Goal: Information Seeking & Learning: Find specific fact

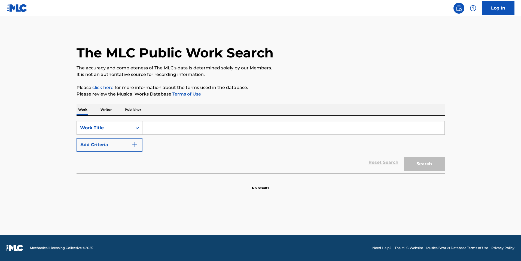
click at [182, 129] on input "Search Form" at bounding box center [293, 127] width 302 height 13
paste input "[PERSON_NAME] - Я не могу"
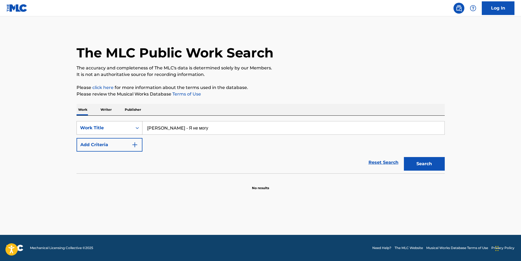
drag, startPoint x: 187, startPoint y: 126, endPoint x: 130, endPoint y: 124, distance: 57.2
click at [130, 124] on div "SearchWithCriteriae4841aa8-c783-410f-802e-06d5690ea135 Work Title [PERSON_NAME]…" at bounding box center [260, 128] width 368 height 14
type input "Я не могу"
click at [404, 157] on button "Search" at bounding box center [424, 164] width 41 height 14
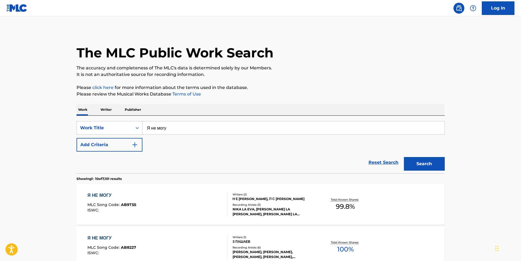
click at [299, 206] on div "Recording Artists ( 3 )" at bounding box center [273, 205] width 82 height 4
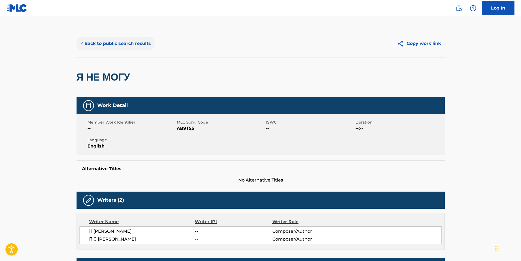
click at [125, 37] on button "< Back to public search results" at bounding box center [115, 44] width 78 height 14
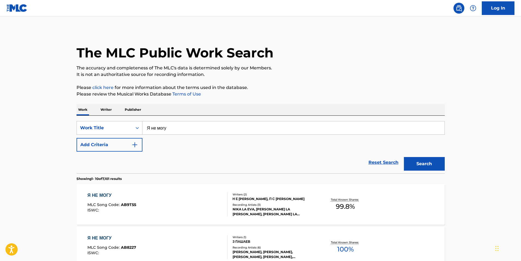
click at [166, 132] on input "Я не могу" at bounding box center [293, 127] width 302 height 13
click at [166, 128] on input "Я не могу" at bounding box center [293, 127] width 302 height 13
paste input "лексей Матов - Про любовь"
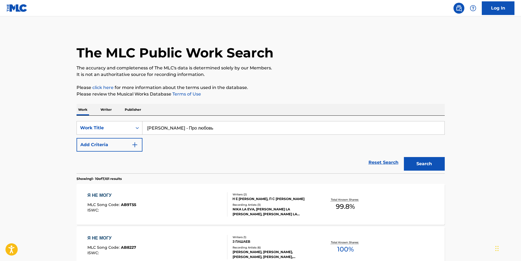
drag, startPoint x: 187, startPoint y: 127, endPoint x: 47, endPoint y: 128, distance: 140.4
click at [404, 157] on button "Search" at bounding box center [424, 164] width 41 height 14
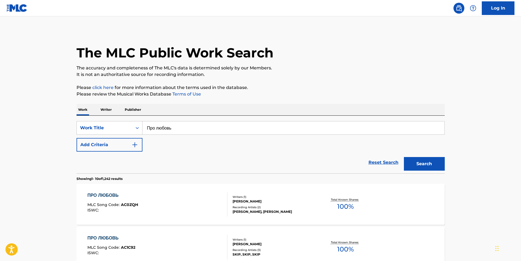
click at [161, 128] on input "Про любовь" at bounding box center [293, 127] width 302 height 13
drag, startPoint x: 161, startPoint y: 128, endPoint x: 154, endPoint y: 132, distance: 7.8
click at [154, 132] on input "Про любовь" at bounding box center [293, 127] width 302 height 13
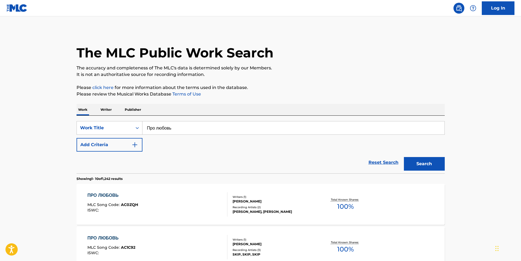
click at [154, 132] on input "Про любовь" at bounding box center [293, 127] width 302 height 13
paste input "лексей Матов - Новогодняя"
drag, startPoint x: 186, startPoint y: 127, endPoint x: 73, endPoint y: 143, distance: 113.4
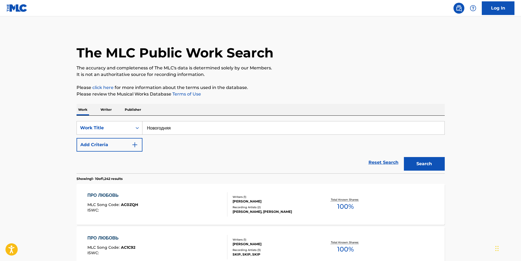
type input "Новогодняя"
click at [404, 157] on button "Search" at bounding box center [424, 164] width 41 height 14
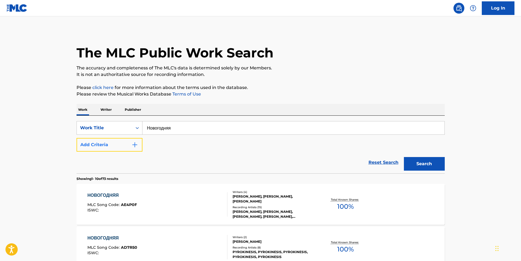
click at [99, 147] on button "Add Criteria" at bounding box center [109, 145] width 66 height 14
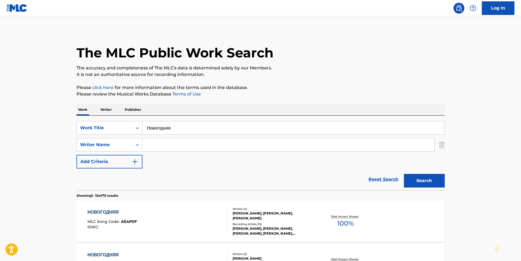
click at [162, 149] on input "Search Form" at bounding box center [288, 144] width 292 height 13
paste input "Семенов"
type input "Семенов"
click at [404, 174] on button "Search" at bounding box center [424, 181] width 41 height 14
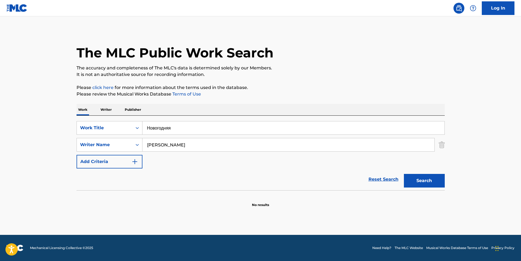
click at [187, 127] on input "Новогодняя" at bounding box center [293, 127] width 302 height 13
type input "GIRLS N BOYS"
click at [153, 144] on input "Семенов" at bounding box center [288, 144] width 292 height 13
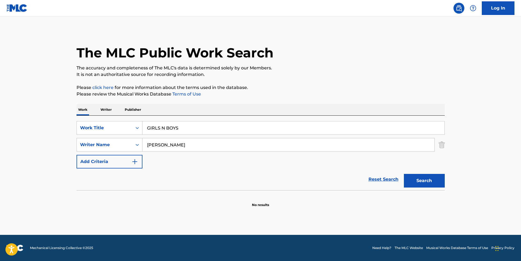
click at [153, 144] on input "Семенов" at bounding box center [288, 144] width 292 height 13
type input "FONG"
click at [404, 174] on button "Search" at bounding box center [424, 181] width 41 height 14
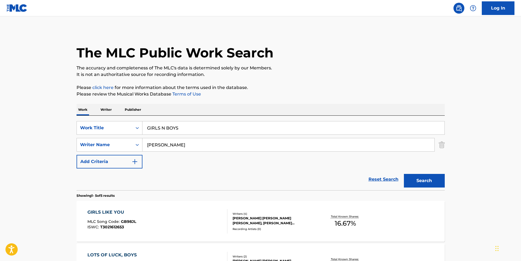
click at [310, 221] on div "JAMAAL HAKEEM SHURLAND, MYLES LEWIS STEPHENSON, EBENEZER OLAOLUWA FABIYI, ASHLE…" at bounding box center [273, 221] width 82 height 10
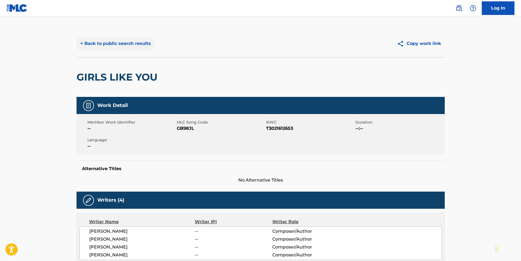
click at [144, 42] on button "< Back to public search results" at bounding box center [115, 44] width 78 height 14
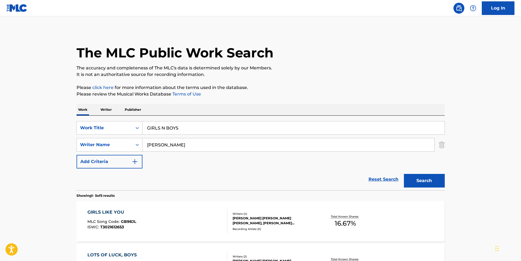
click at [176, 142] on input "FONG" at bounding box center [288, 144] width 292 height 13
paste input "Snyder"
type input "Snyder"
click at [404, 174] on button "Search" at bounding box center [424, 181] width 41 height 14
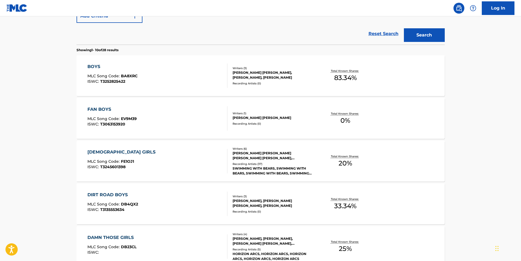
scroll to position [136, 0]
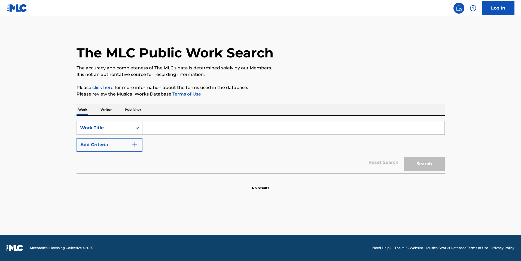
click at [172, 130] on input "Search Form" at bounding box center [293, 127] width 302 height 13
paste input "COME OVER WHEN YOU’RE SOBER"
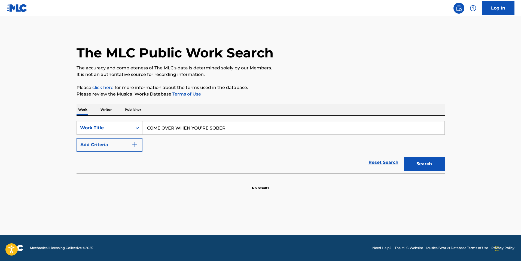
type input "COME OVER WHEN YOU’RE SOBER"
click at [404, 157] on button "Search" at bounding box center [424, 164] width 41 height 14
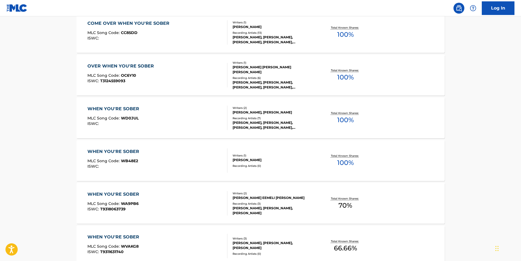
scroll to position [218, 0]
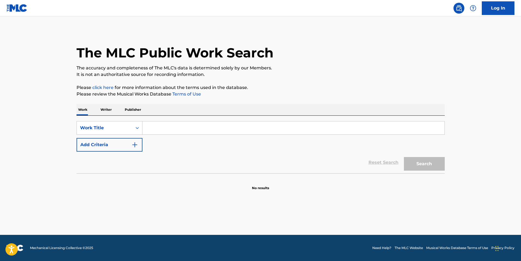
click at [165, 126] on input "Search Form" at bounding box center [293, 127] width 302 height 13
paste input "Алексей Матов - Приснилось мне"
drag, startPoint x: 186, startPoint y: 129, endPoint x: 116, endPoint y: 124, distance: 69.6
click at [116, 124] on div "SearchWithCriteriae897520f-4831-4d51-aa2b-e7712c4ac097 Work Title Алексей Матов…" at bounding box center [260, 128] width 368 height 14
click at [404, 157] on button "Search" at bounding box center [424, 164] width 41 height 14
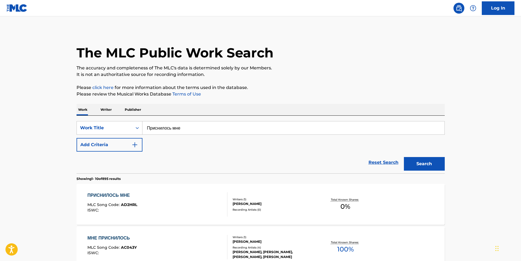
scroll to position [54, 0]
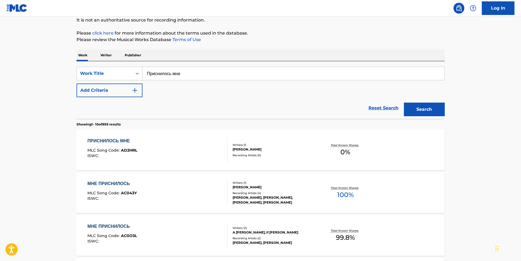
click at [193, 72] on input "Приснилось мне" at bounding box center [293, 73] width 302 height 13
drag, startPoint x: 193, startPoint y: 72, endPoint x: 166, endPoint y: 72, distance: 27.2
click at [166, 72] on input "Приснилось мне" at bounding box center [293, 73] width 302 height 13
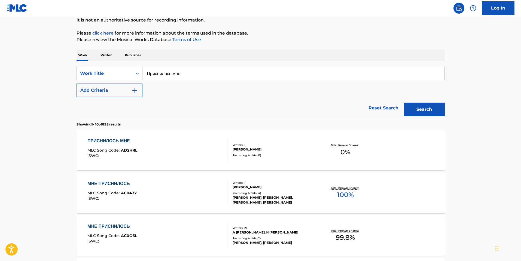
click at [166, 72] on input "Приснилось мне" at bounding box center [293, 73] width 302 height 13
paste input "лексей Матов - Много ли котенку надо"
drag, startPoint x: 187, startPoint y: 76, endPoint x: 138, endPoint y: 72, distance: 48.6
click at [138, 72] on div "SearchWithCriteriae897520f-4831-4d51-aa2b-e7712c4ac097 Work Title Алексей Матов…" at bounding box center [260, 74] width 368 height 14
click at [404, 103] on button "Search" at bounding box center [424, 110] width 41 height 14
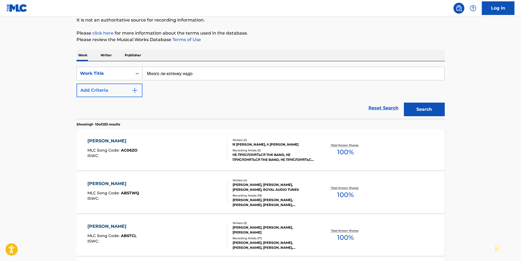
drag, startPoint x: 168, startPoint y: 74, endPoint x: 141, endPoint y: 92, distance: 32.4
click at [168, 74] on input "Много ли котенку надо" at bounding box center [293, 73] width 302 height 13
click at [127, 97] on button "Add Criteria" at bounding box center [109, 91] width 66 height 14
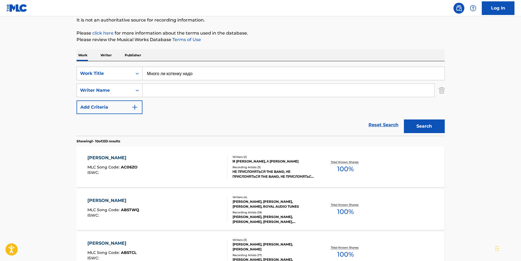
click at [165, 75] on input "Много ли котенку надо" at bounding box center [293, 73] width 302 height 13
type input "MOPE"
click at [164, 89] on input "Search Form" at bounding box center [288, 90] width 292 height 13
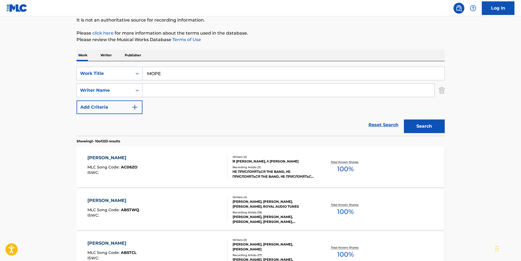
paste input "Семенов"
type input "Семенов"
click at [404, 119] on button "Search" at bounding box center [424, 126] width 41 height 14
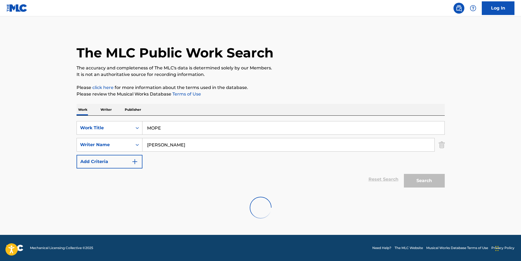
scroll to position [0, 0]
click at [165, 125] on input "MOPE" at bounding box center [293, 127] width 302 height 13
paste input "Алексей Матов - Снега"
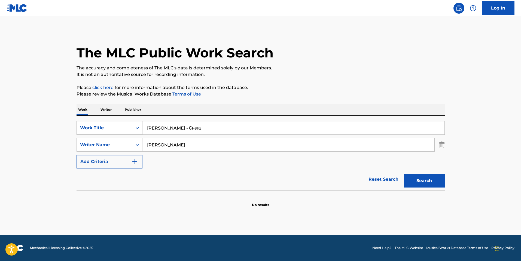
drag, startPoint x: 186, startPoint y: 128, endPoint x: 104, endPoint y: 131, distance: 81.4
click at [104, 131] on div "SearchWithCriteriae897520f-4831-4d51-aa2b-e7712c4ac097 Work Title Алексей Матов…" at bounding box center [260, 128] width 368 height 14
type input "Снега"
click at [404, 174] on button "Search" at bounding box center [424, 181] width 41 height 14
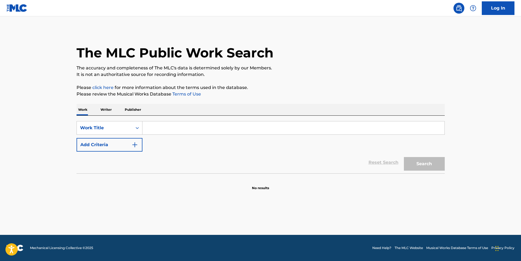
click at [166, 131] on input "Search Form" at bounding box center [293, 127] width 302 height 13
type input "ANOTHER NIGHT"
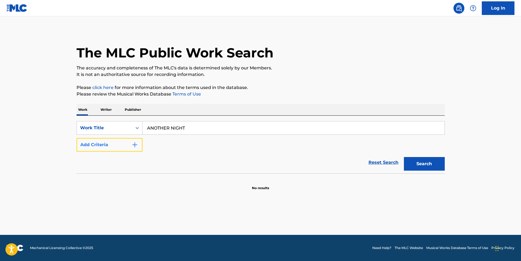
click at [136, 149] on button "Add Criteria" at bounding box center [109, 145] width 66 height 14
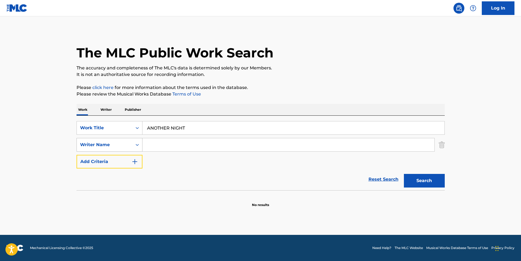
click at [76, 155] on button "Add Criteria" at bounding box center [109, 162] width 66 height 14
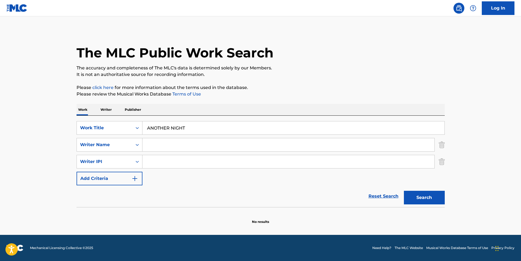
click at [165, 146] on input "Search Form" at bounding box center [288, 144] width 292 height 13
click at [404, 191] on button "Search" at bounding box center [424, 198] width 41 height 14
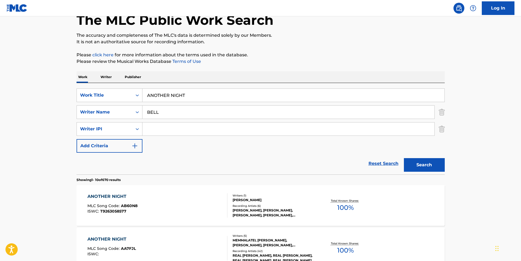
scroll to position [109, 0]
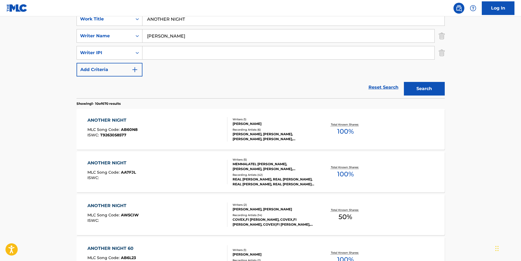
click at [404, 82] on button "Search" at bounding box center [424, 89] width 41 height 14
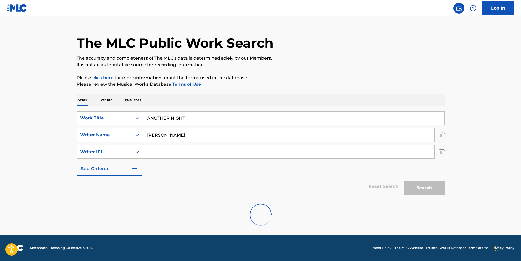
scroll to position [0, 0]
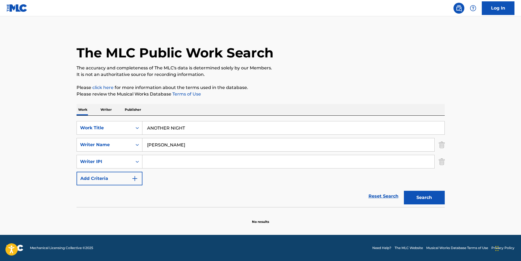
click at [199, 143] on input "BELL, BRENDEN" at bounding box center [288, 144] width 292 height 13
type input "BELL, BRENDAN"
click at [404, 191] on button "Search" at bounding box center [424, 198] width 41 height 14
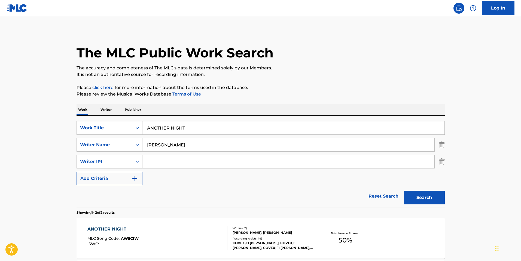
click at [256, 226] on div "ANOTHER NIGHT MLC Song Code : AW5CIW ISWC : Writers ( 2 ) FIONA SULLIVAN, BREND…" at bounding box center [260, 238] width 368 height 41
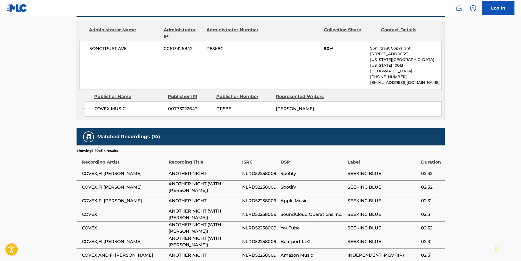
scroll to position [218, 0]
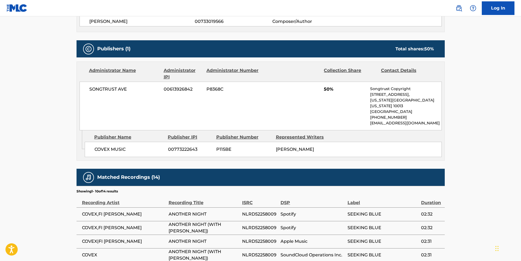
click at [107, 146] on span "COVEX MUSIC" at bounding box center [128, 149] width 69 height 7
copy div "COVEX MUSIC"
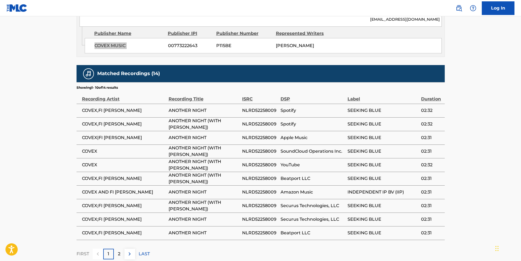
scroll to position [322, 0]
click at [264, 107] on span "NLRD52258009" at bounding box center [260, 110] width 36 height 7
copy span "NLRD52258009"
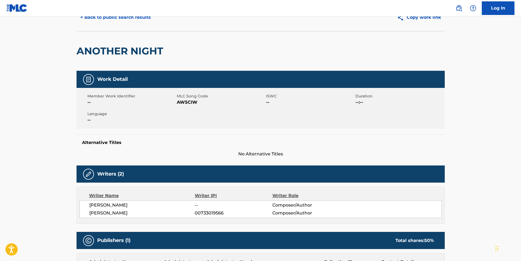
scroll to position [0, 0]
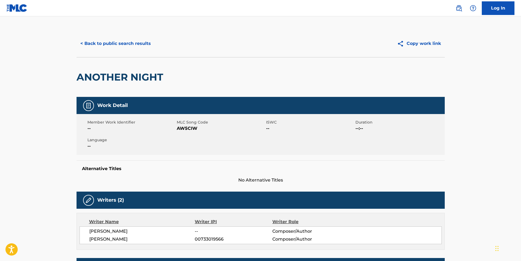
click at [91, 61] on div "ANOTHER NIGHT" at bounding box center [120, 76] width 89 height 39
click at [105, 48] on button "< Back to public search results" at bounding box center [115, 44] width 78 height 14
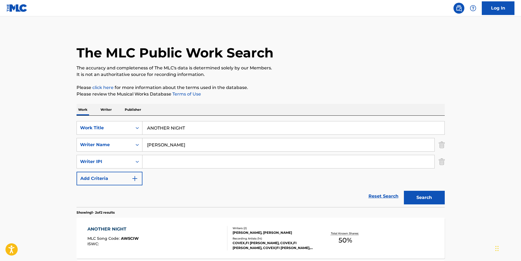
click at [163, 133] on input "ANOTHER NIGHT" at bounding box center [293, 127] width 302 height 13
click at [163, 132] on input "ANOTHER NIGHT" at bounding box center [293, 127] width 302 height 13
type input "DANCE WITH ME"
type input "LOAN"
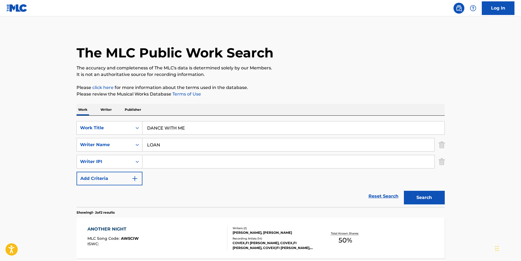
click at [404, 191] on button "Search" at bounding box center [424, 198] width 41 height 14
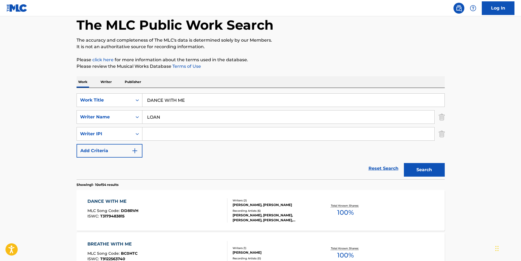
scroll to position [54, 0]
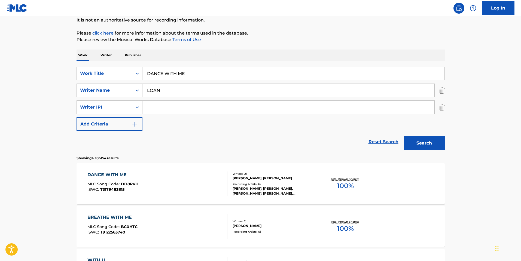
click at [212, 192] on div "DANCE WITH ME MLC Song Code : DD8RVH ISWC : T3179483815" at bounding box center [157, 183] width 140 height 24
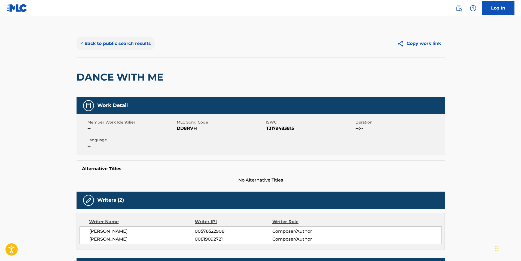
click at [141, 49] on button "< Back to public search results" at bounding box center [115, 44] width 78 height 14
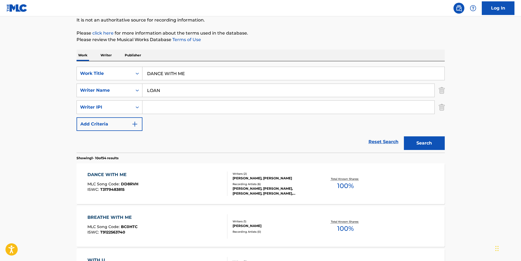
click at [174, 96] on input "LOAN" at bounding box center [288, 90] width 292 height 13
click at [180, 74] on input "DANCE WITH ME" at bounding box center [293, 73] width 302 height 13
drag, startPoint x: 180, startPoint y: 74, endPoint x: 172, endPoint y: 75, distance: 8.4
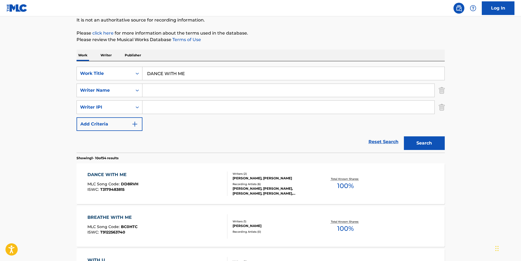
click at [172, 75] on input "DANCE WITH ME" at bounding box center [293, 73] width 302 height 13
paste input "Алексей Матов - Судьба"
drag, startPoint x: 186, startPoint y: 74, endPoint x: 93, endPoint y: 70, distance: 93.7
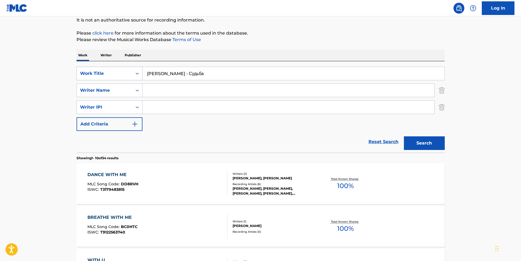
click at [93, 70] on div "SearchWithCriteria4a51b4cc-6f73-41f6-893a-39d58b3e170f Work Title Алексей Матов…" at bounding box center [260, 74] width 368 height 14
type input "Судьба"
click at [404, 136] on button "Search" at bounding box center [424, 143] width 41 height 14
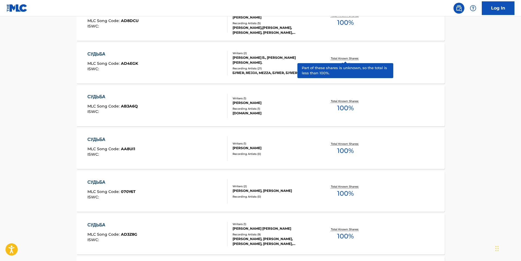
scroll to position [136, 0]
